Goal: Information Seeking & Learning: Learn about a topic

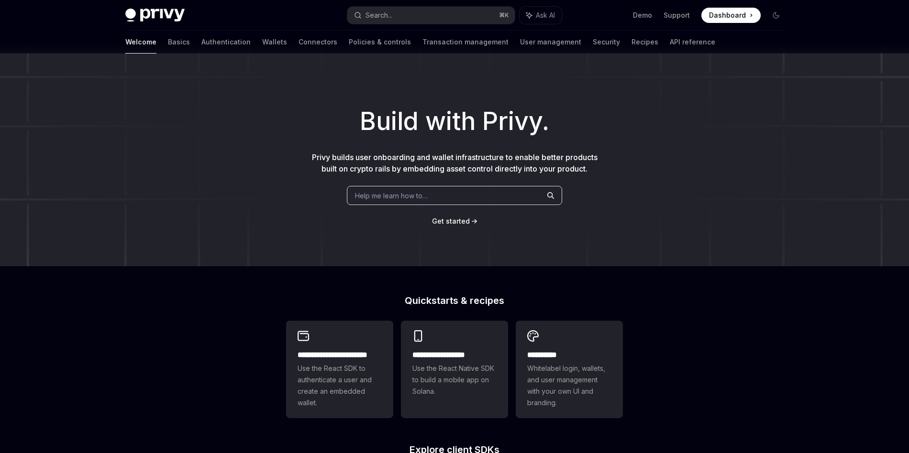
scroll to position [2, 0]
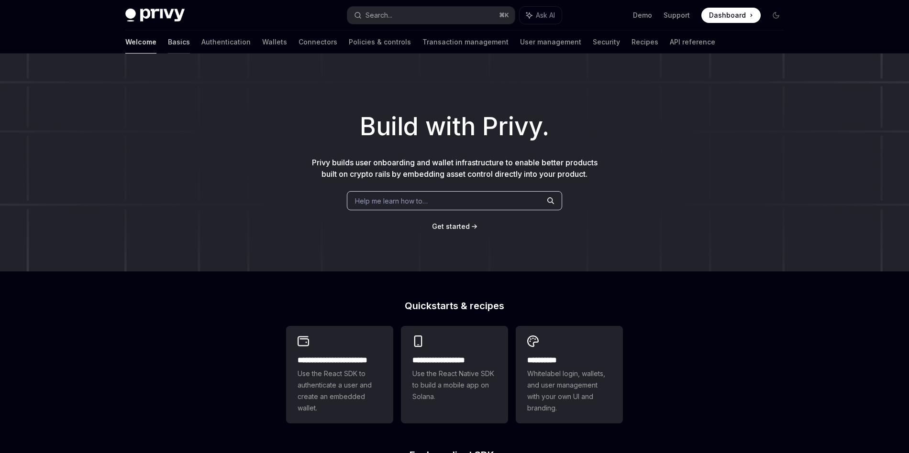
click at [168, 44] on link "Basics" at bounding box center [179, 42] width 22 height 23
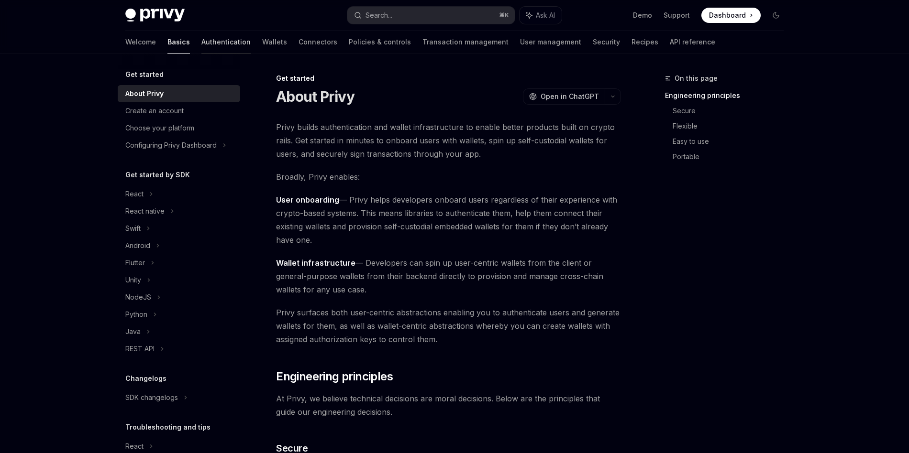
click at [201, 46] on link "Authentication" at bounding box center [225, 42] width 49 height 23
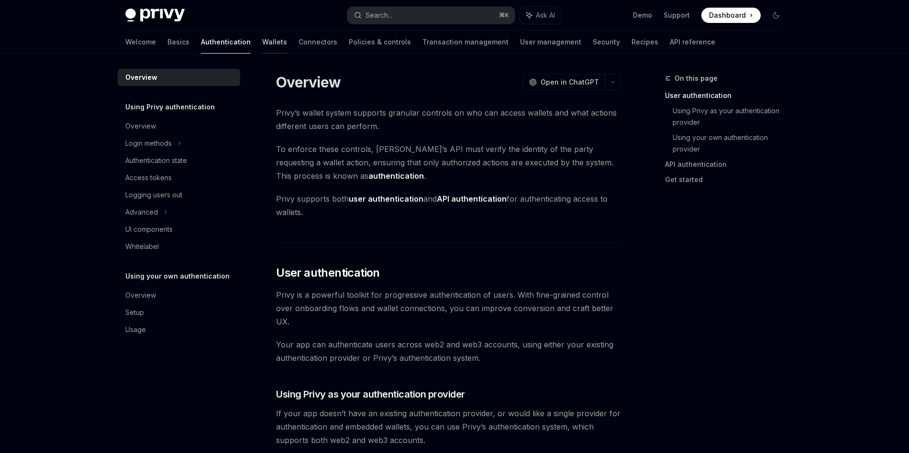
click at [262, 42] on link "Wallets" at bounding box center [274, 42] width 25 height 23
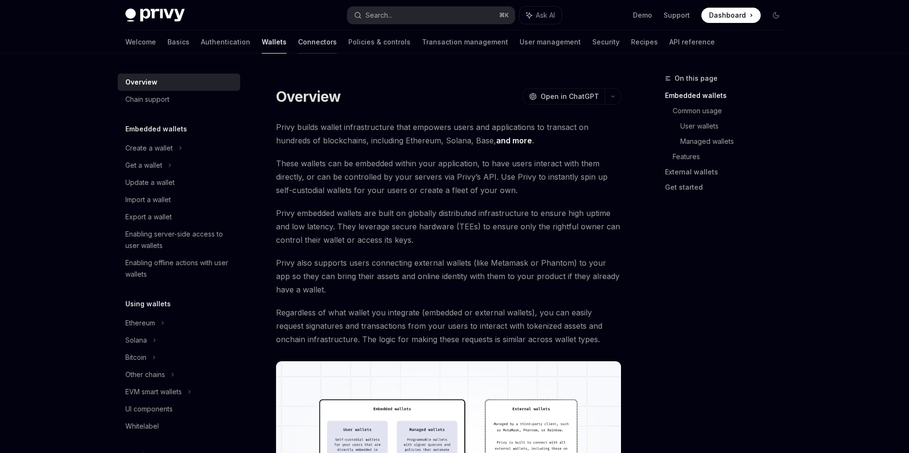
click at [298, 40] on link "Connectors" at bounding box center [317, 42] width 39 height 23
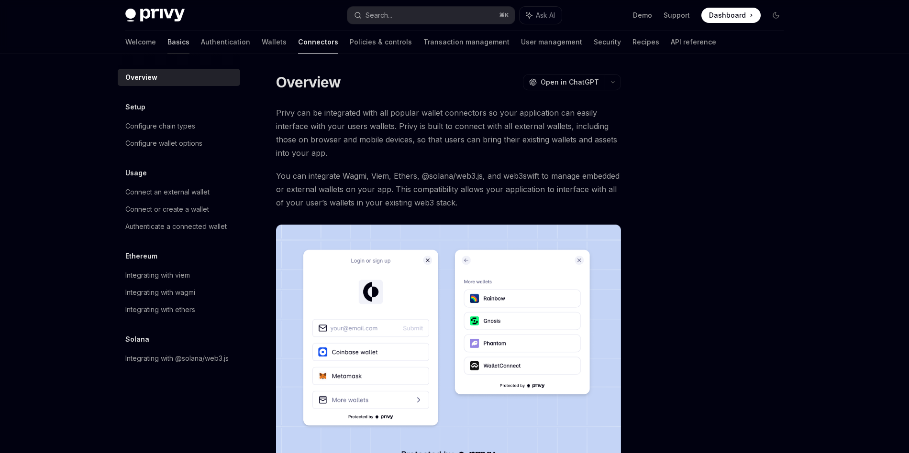
click at [167, 39] on link "Basics" at bounding box center [178, 42] width 22 height 23
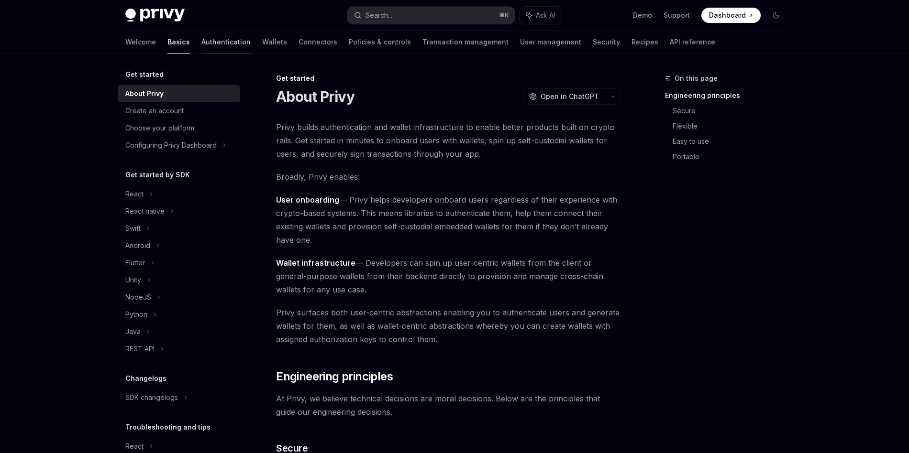
click at [201, 37] on link "Authentication" at bounding box center [225, 42] width 49 height 23
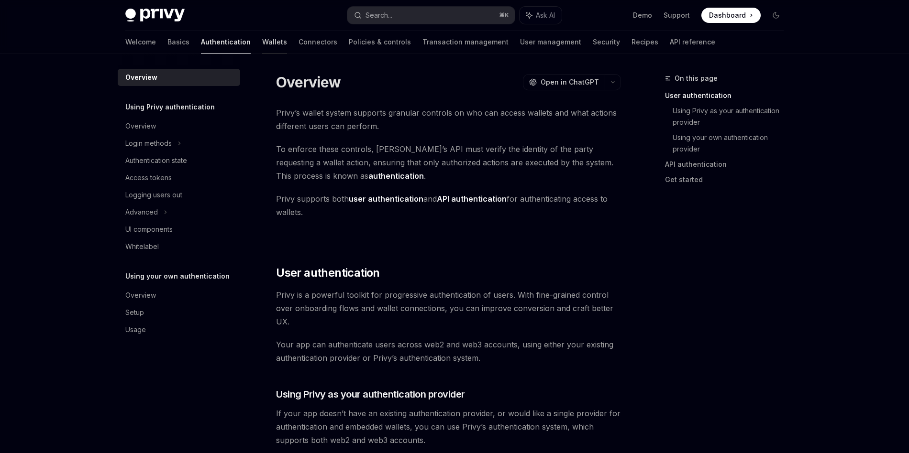
click at [262, 40] on link "Wallets" at bounding box center [274, 42] width 25 height 23
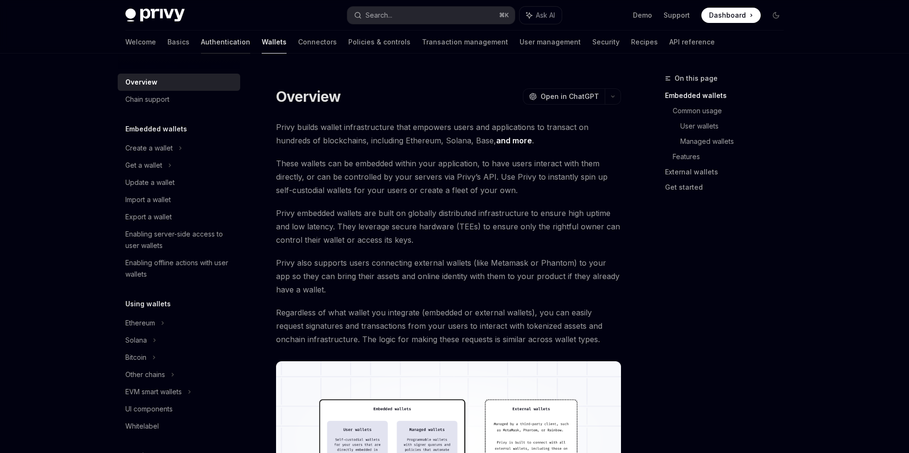
click at [201, 41] on link "Authentication" at bounding box center [225, 42] width 49 height 23
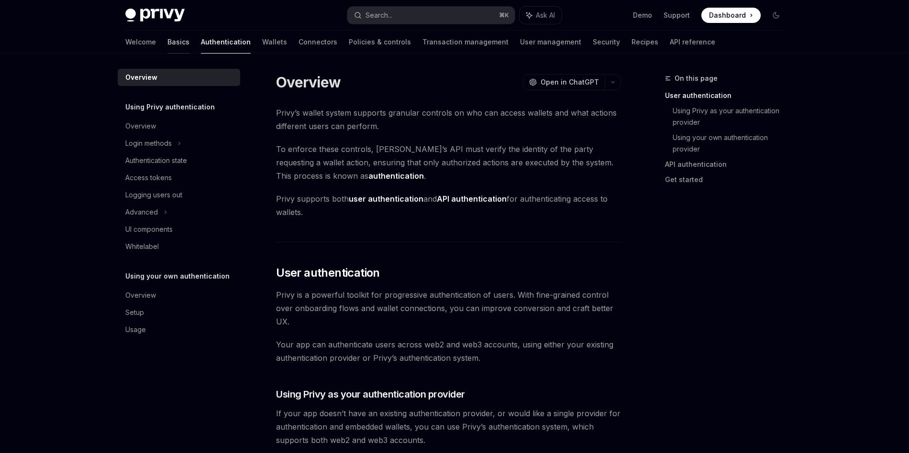
click at [167, 46] on link "Basics" at bounding box center [178, 42] width 22 height 23
type textarea "*"
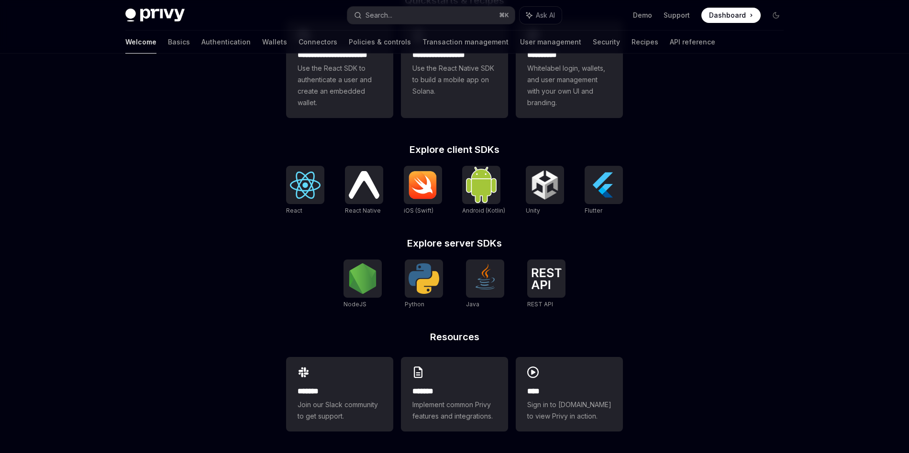
scroll to position [307, 0]
